Goal: Communication & Community: Connect with others

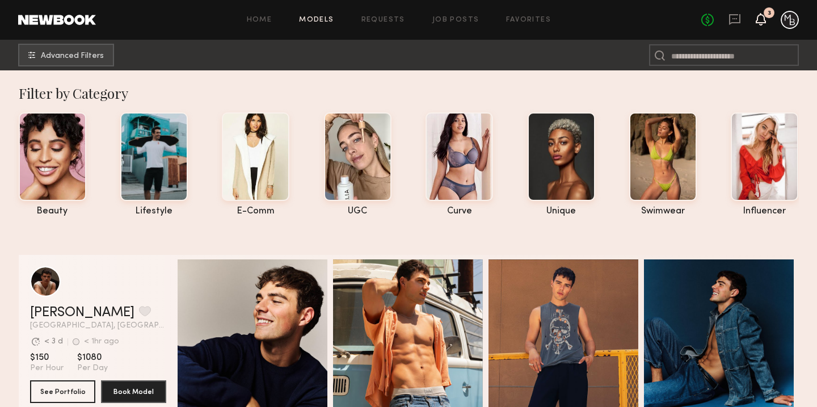
click at [759, 20] on icon at bounding box center [761, 19] width 9 height 8
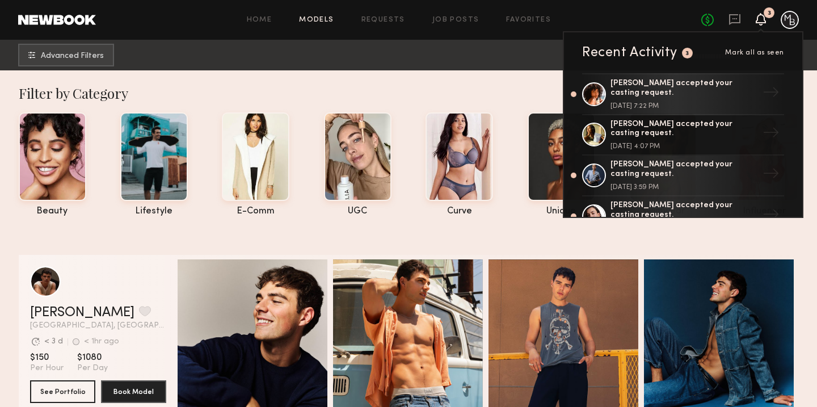
click at [765, 16] on icon at bounding box center [761, 19] width 9 height 8
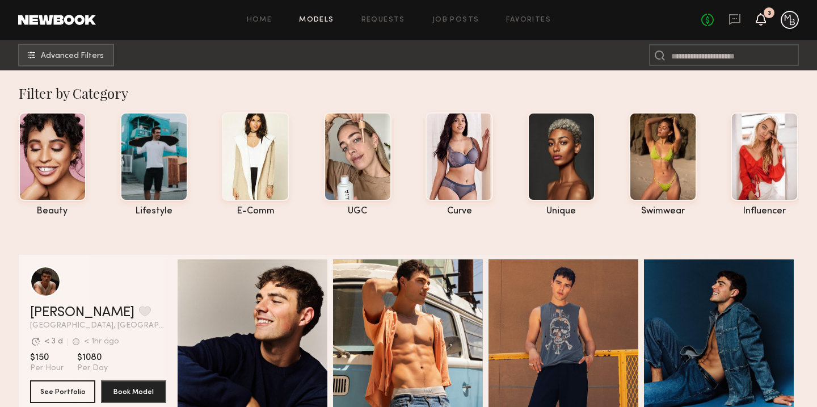
click at [760, 18] on icon at bounding box center [761, 19] width 9 height 8
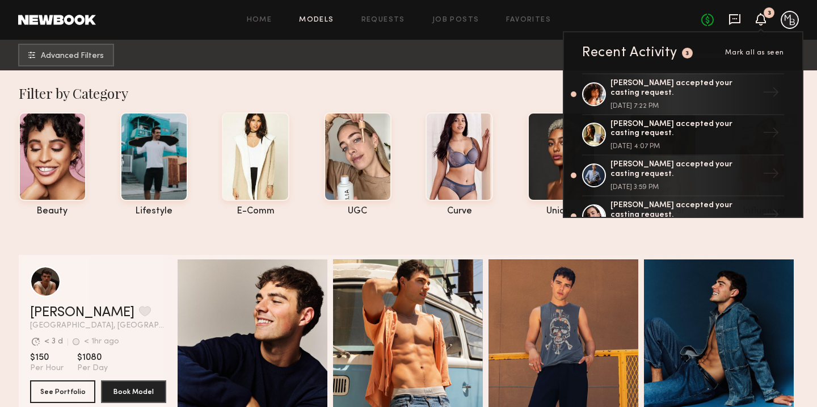
click at [732, 20] on icon at bounding box center [735, 19] width 12 height 12
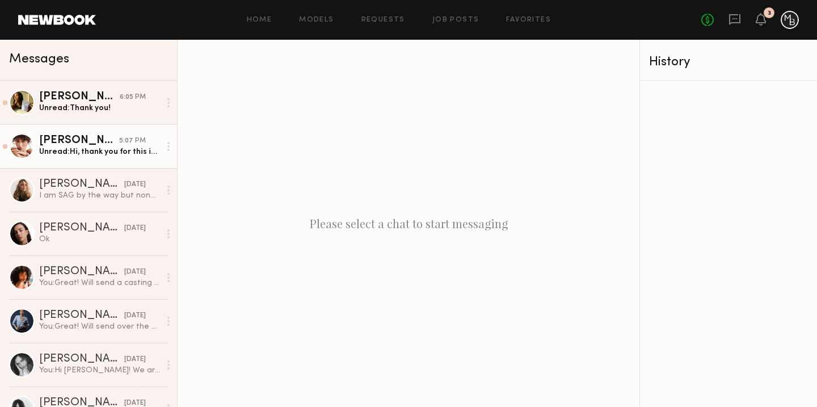
click at [107, 145] on div "[PERSON_NAME]" at bounding box center [79, 140] width 80 height 11
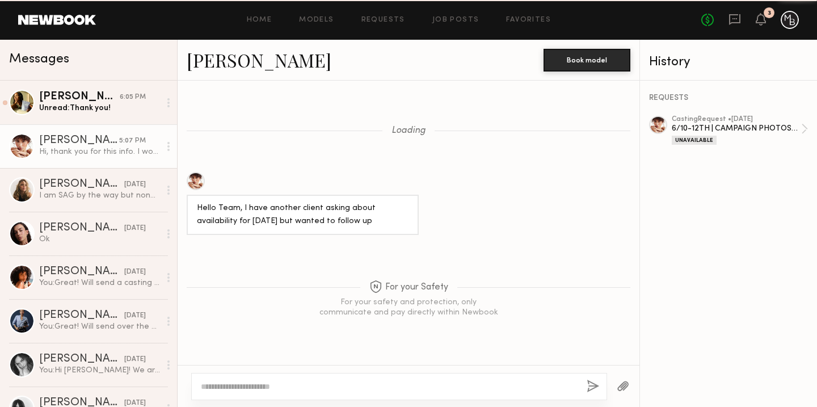
scroll to position [1054, 0]
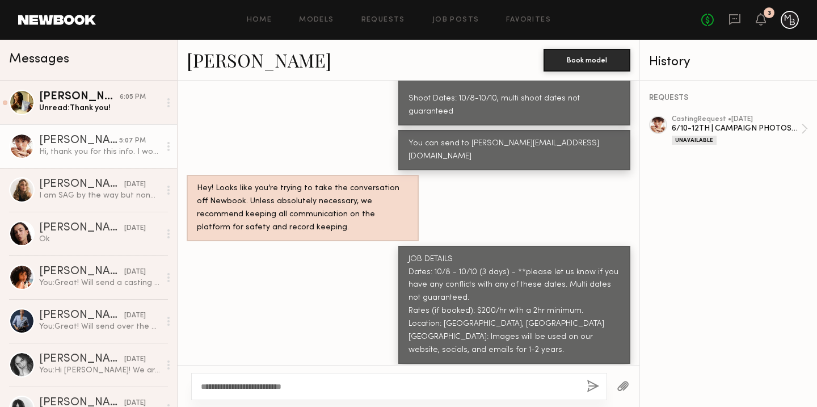
drag, startPoint x: 336, startPoint y: 386, endPoint x: 204, endPoint y: 382, distance: 131.8
click at [204, 382] on textarea "**********" at bounding box center [389, 386] width 377 height 11
type textarea "**********"
click at [590, 380] on button "button" at bounding box center [593, 387] width 12 height 14
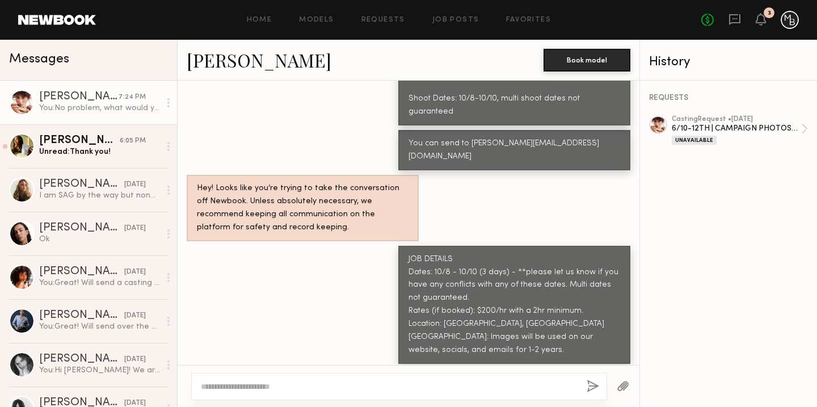
scroll to position [1207, 0]
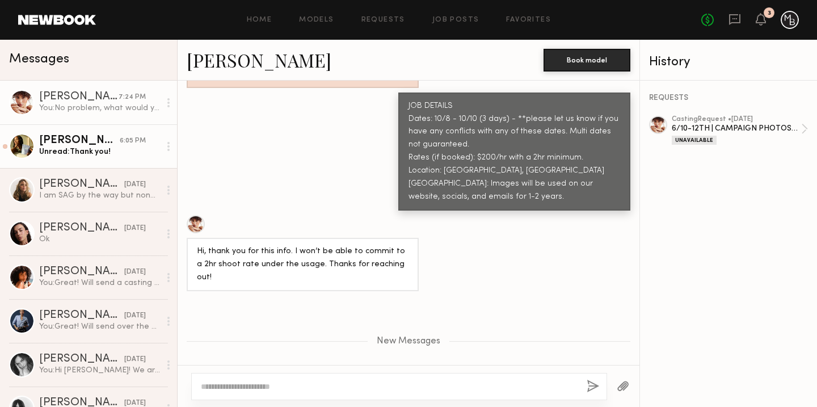
click at [86, 136] on div "[PERSON_NAME]" at bounding box center [79, 140] width 81 height 11
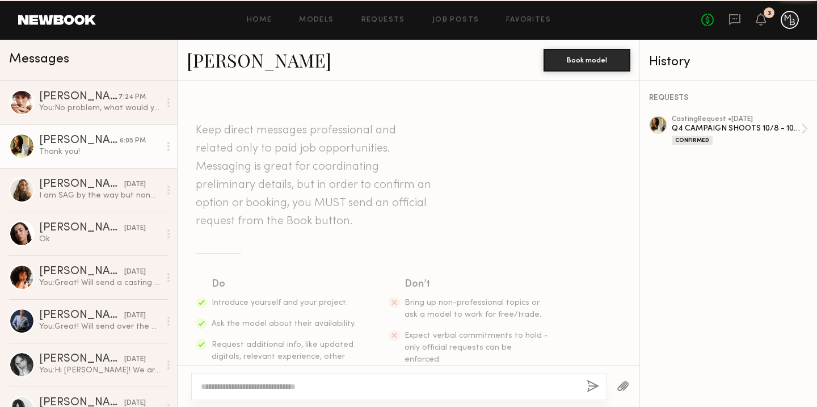
scroll to position [1137, 0]
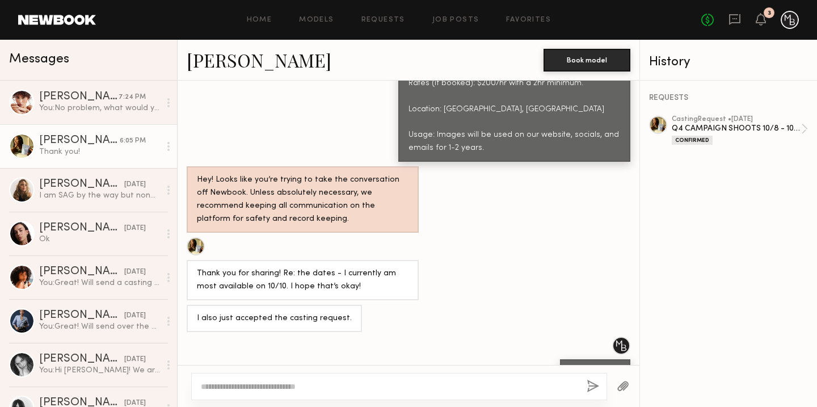
click at [755, 23] on div "No fees up to $5,000 3" at bounding box center [751, 20] width 98 height 18
click at [387, 18] on link "Requests" at bounding box center [384, 19] width 44 height 7
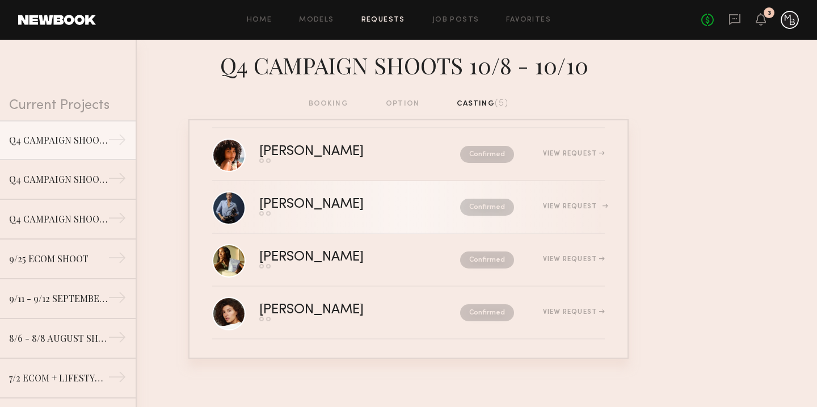
scroll to position [64, 0]
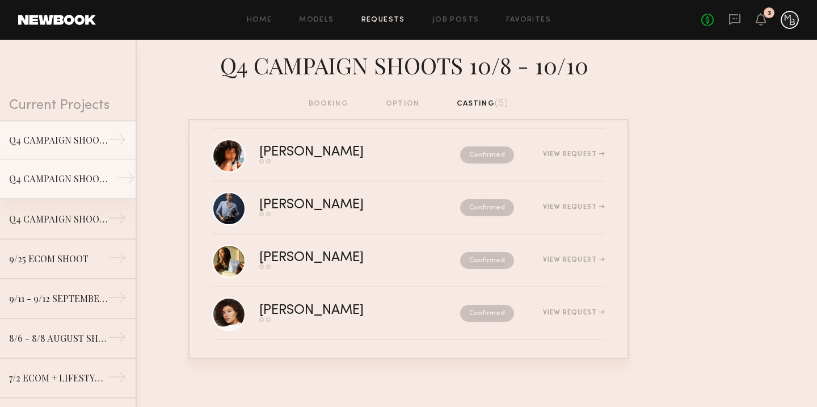
click at [73, 183] on div "Q4 CAMPAIGN SHOOT 10/8 - 10/10" at bounding box center [58, 179] width 99 height 14
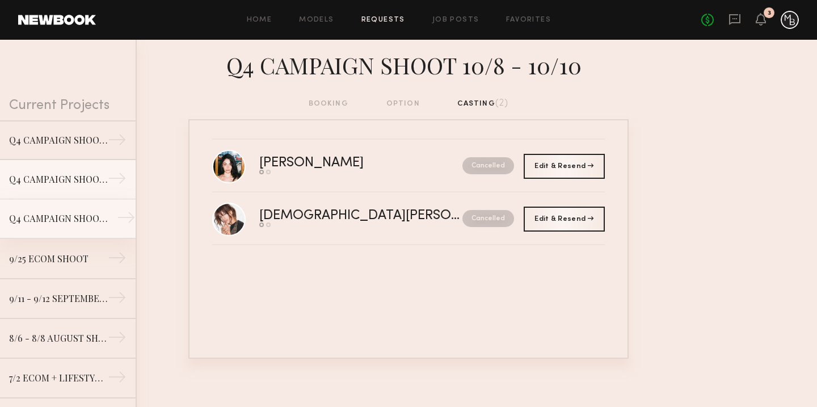
click at [77, 210] on link "Q4 CAMPAIGN SHOOT 10/8 - 10/10 →" at bounding box center [68, 219] width 136 height 40
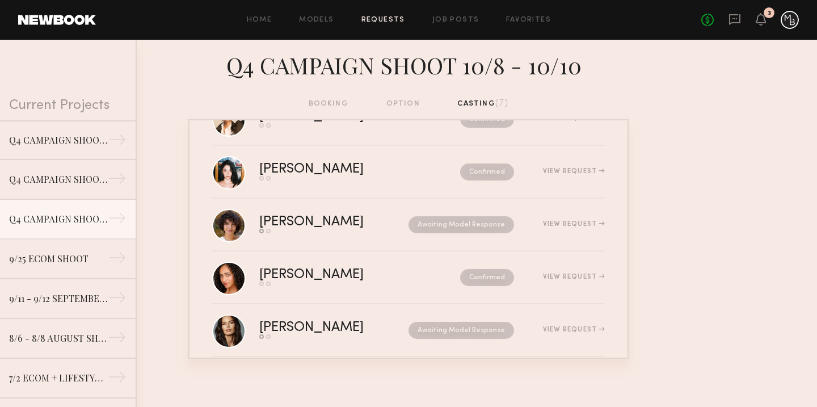
scroll to position [170, 0]
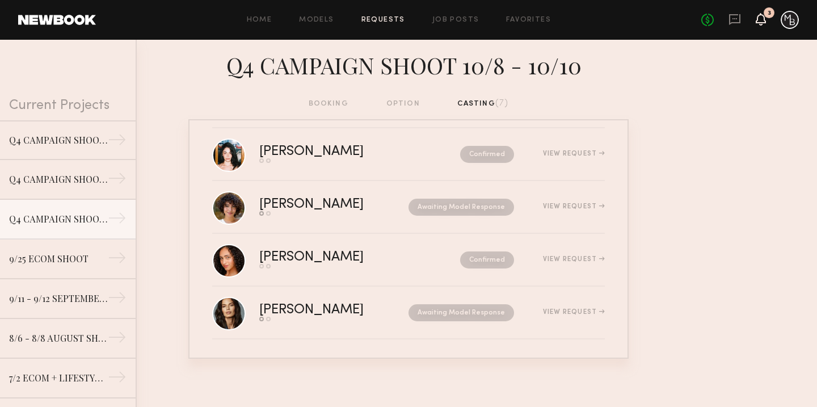
click at [764, 23] on icon at bounding box center [761, 19] width 10 height 12
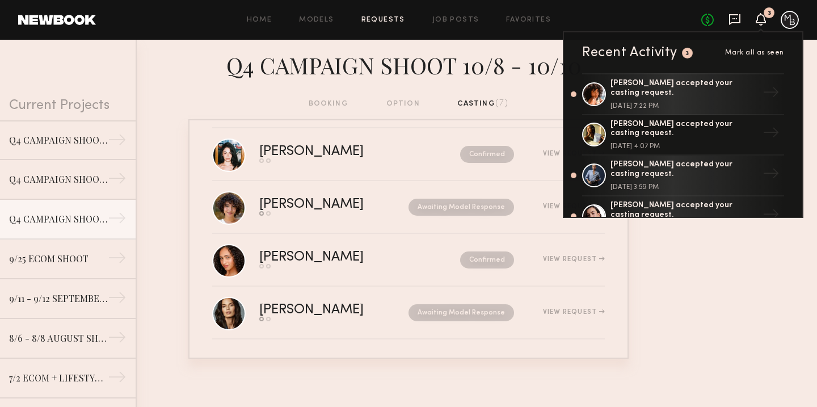
click at [734, 22] on icon at bounding box center [734, 19] width 11 height 11
